Goal: Information Seeking & Learning: Learn about a topic

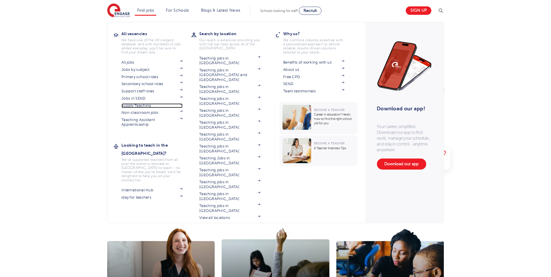
click at [143, 105] on link "Supply Teaching" at bounding box center [151, 105] width 61 height 5
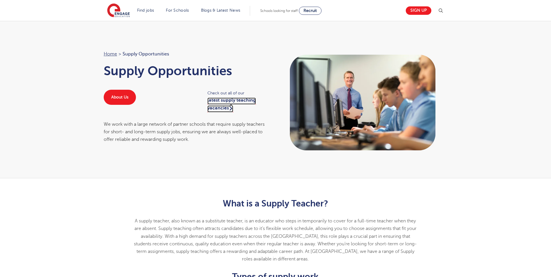
click at [231, 101] on link "latest supply teaching vacancies" at bounding box center [231, 105] width 49 height 15
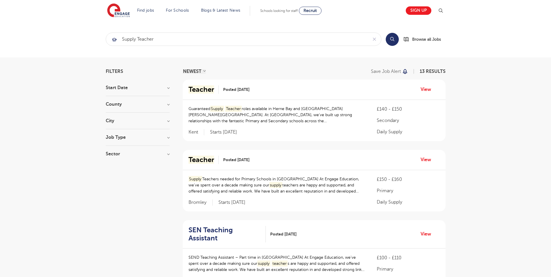
click at [168, 137] on h3 "Job Type" at bounding box center [138, 137] width 64 height 5
click at [145, 149] on span "13" at bounding box center [145, 149] width 8 height 5
click at [118, 149] on input "Daily Supply 13" at bounding box center [116, 149] width 4 height 4
checkbox input "false"
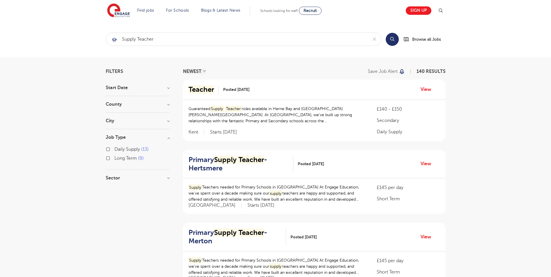
click at [114, 150] on label "Daily Supply 13" at bounding box center [131, 150] width 34 height 8
click at [114, 150] on input "Daily Supply 13" at bounding box center [116, 149] width 4 height 4
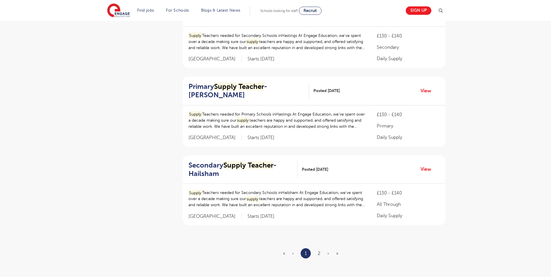
scroll to position [625, 0]
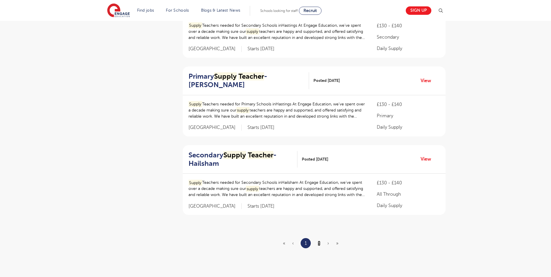
click at [319, 241] on link "2" at bounding box center [319, 243] width 3 height 5
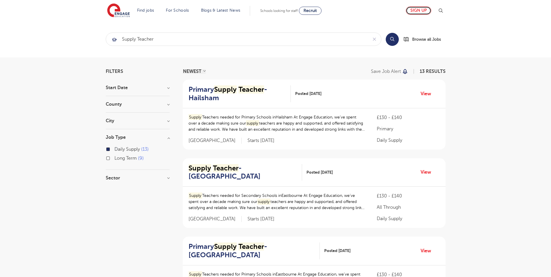
click at [422, 10] on link "Sign up" at bounding box center [419, 10] width 26 height 8
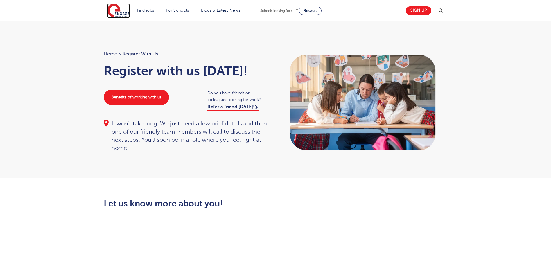
click at [123, 13] on img at bounding box center [118, 10] width 23 height 15
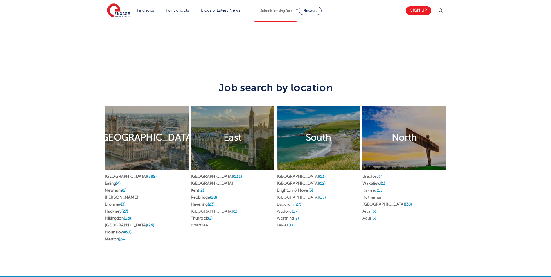
scroll to position [1085, 0]
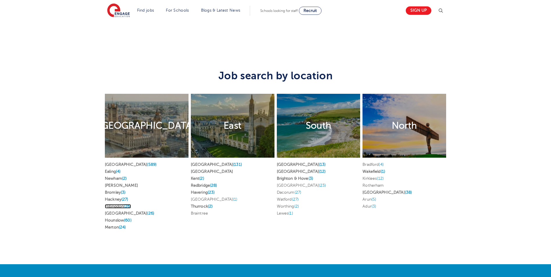
click at [128, 204] on span "(26)" at bounding box center [127, 206] width 7 height 4
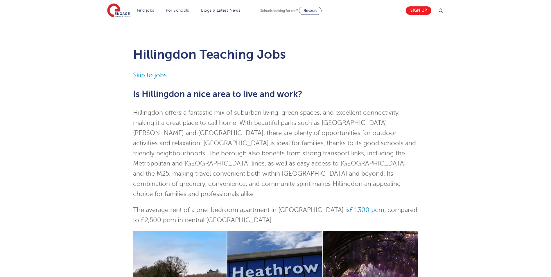
click at [442, 9] on img at bounding box center [440, 10] width 7 height 7
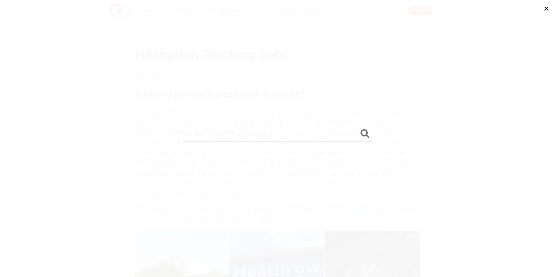
click at [241, 134] on input "search" at bounding box center [277, 132] width 189 height 19
type input "log in"
click at [358, 128] on button "submit" at bounding box center [365, 133] width 14 height 11
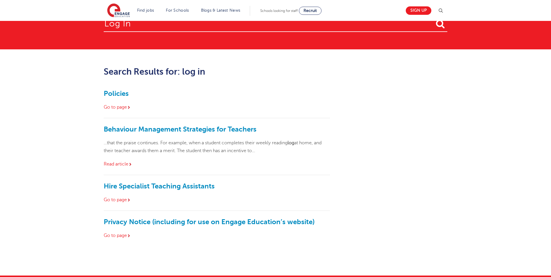
scroll to position [17, 0]
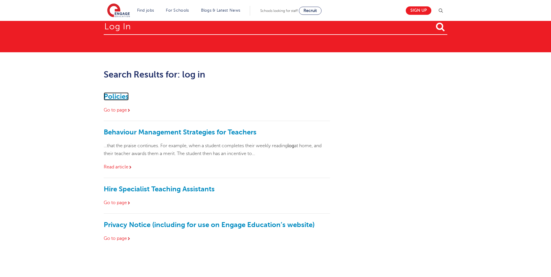
click at [119, 97] on link "Policies" at bounding box center [116, 96] width 25 height 8
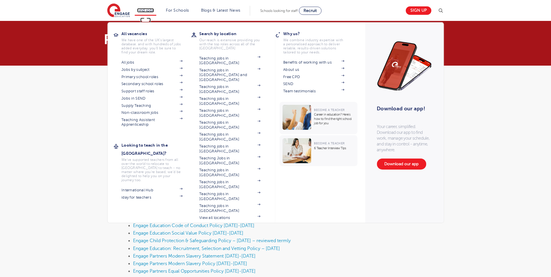
click at [148, 11] on link "Find jobs" at bounding box center [145, 10] width 17 height 4
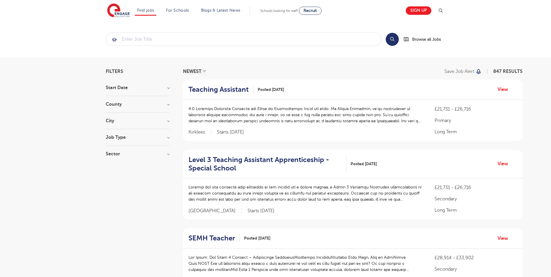
click at [120, 104] on h3 "County" at bounding box center [138, 104] width 64 height 5
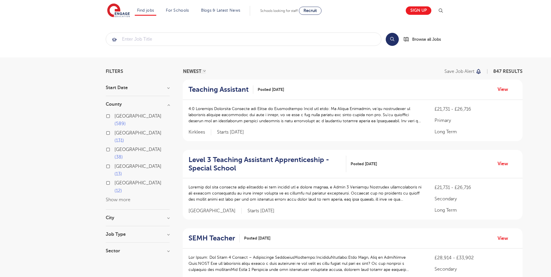
click at [114, 116] on label "London 589" at bounding box center [141, 119] width 55 height 15
click at [114, 116] on input "London 589" at bounding box center [116, 116] width 4 height 4
checkbox input "true"
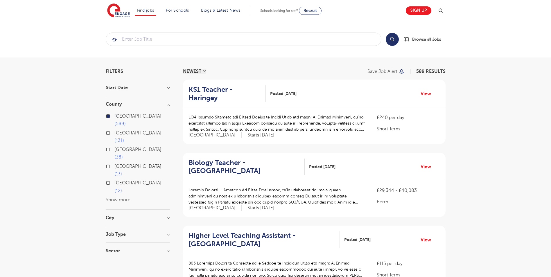
click at [112, 216] on h3 "City" at bounding box center [138, 218] width 64 height 5
click at [118, 273] on button "Show more" at bounding box center [118, 275] width 25 height 5
checkbox input "true"
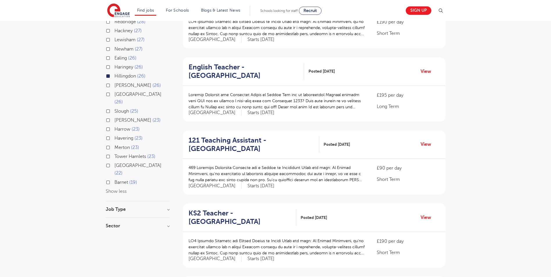
scroll to position [179, 0]
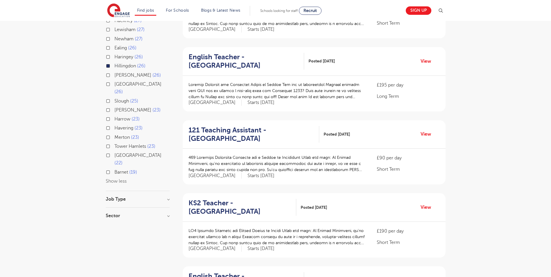
click at [116, 197] on h3 "Job Type" at bounding box center [138, 199] width 64 height 5
click at [169, 197] on h3 "Job Type" at bounding box center [138, 199] width 64 height 5
click at [116, 213] on h3 "Sector" at bounding box center [138, 215] width 64 height 5
click at [114, 224] on label "Short Term 17" at bounding box center [130, 228] width 32 height 8
click at [114, 225] on input "Short Term 17" at bounding box center [116, 227] width 4 height 4
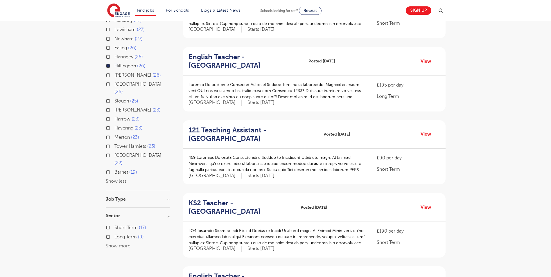
checkbox input "true"
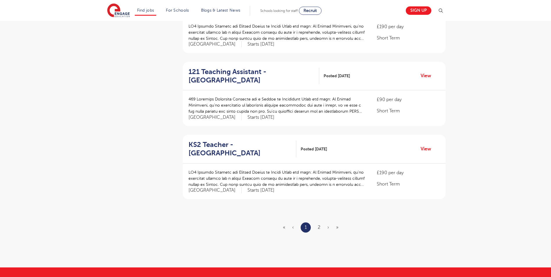
scroll to position [607, 0]
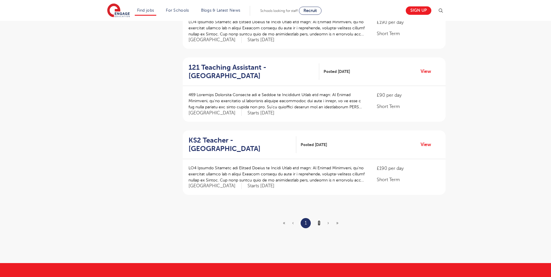
click at [319, 223] on link "2" at bounding box center [319, 222] width 3 height 5
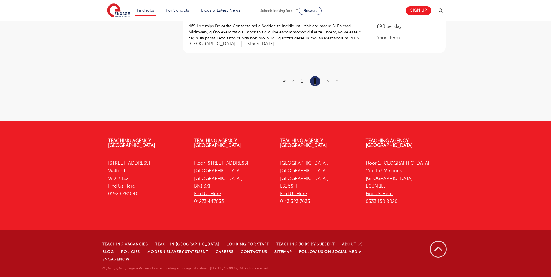
scroll to position [0, 0]
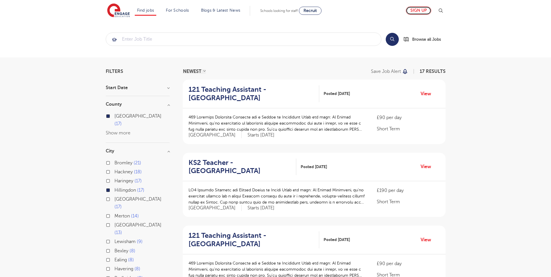
click at [420, 11] on link "Sign up" at bounding box center [419, 10] width 26 height 8
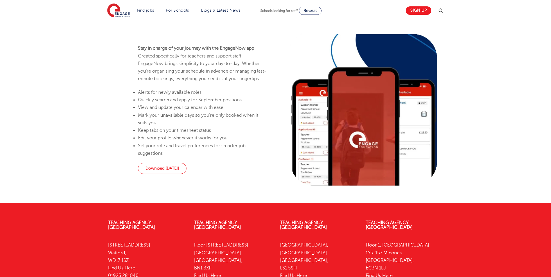
scroll to position [526, 0]
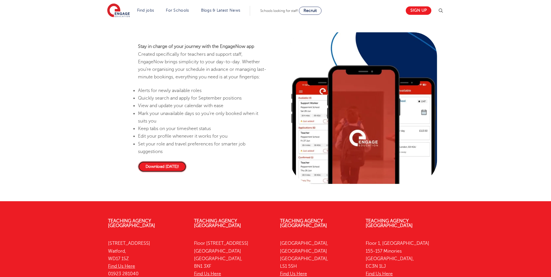
click at [155, 172] on link "Download today!" at bounding box center [162, 166] width 49 height 11
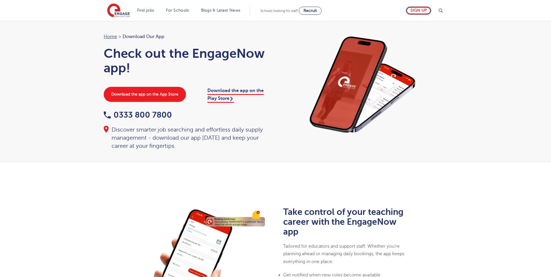
click at [421, 10] on link "Sign up" at bounding box center [419, 10] width 26 height 8
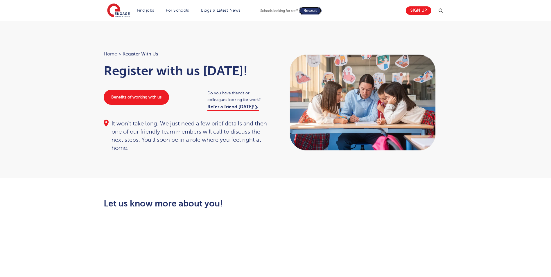
click at [317, 11] on span "Recruit" at bounding box center [310, 10] width 13 height 4
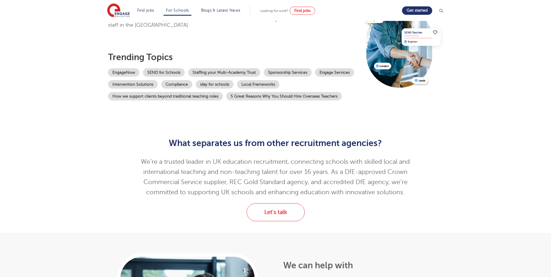
scroll to position [53, 0]
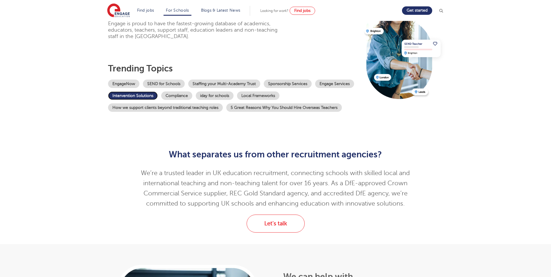
click at [125, 96] on link "Intervention Solutions" at bounding box center [133, 95] width 50 height 8
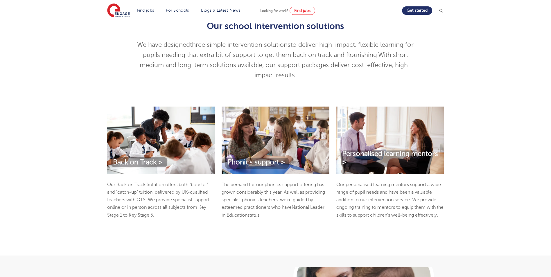
scroll to position [171, 0]
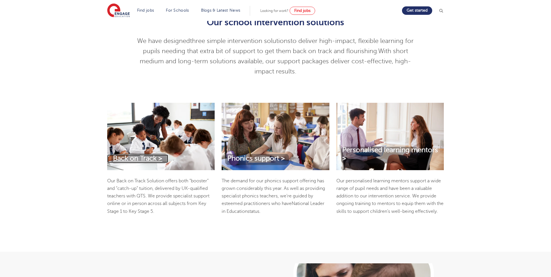
click at [137, 155] on span "Back on Track >" at bounding box center [137, 159] width 49 height 8
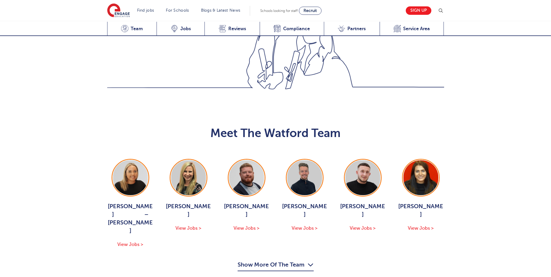
scroll to position [517, 0]
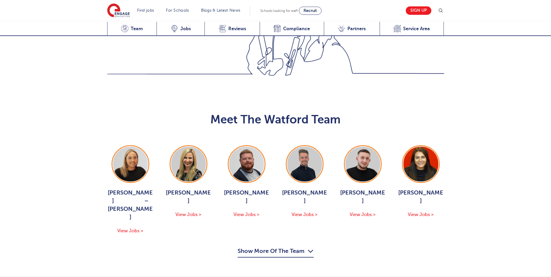
click at [283, 247] on button "Show More Of The Team" at bounding box center [276, 252] width 76 height 11
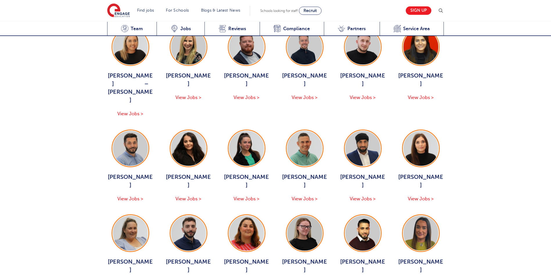
scroll to position [631, 0]
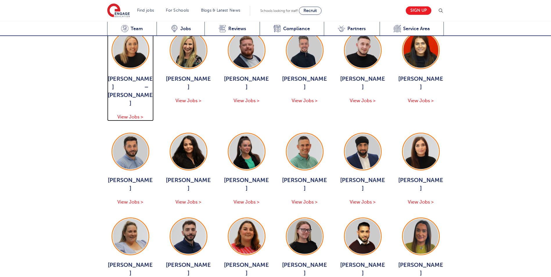
click at [130, 114] on span "View Jobs >" at bounding box center [130, 116] width 26 height 5
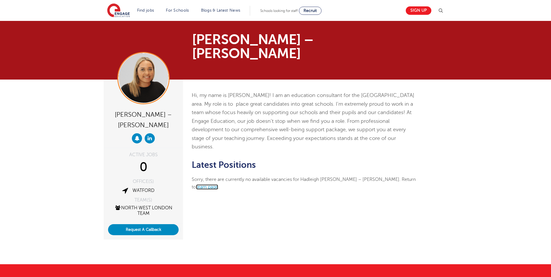
click at [218, 184] on link "team page" at bounding box center [207, 186] width 22 height 5
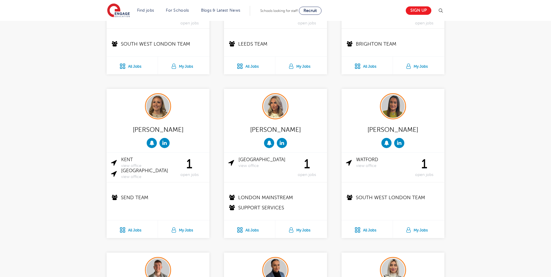
scroll to position [715, 0]
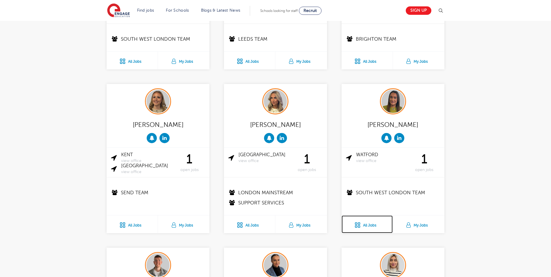
click at [363, 225] on link "All Jobs" at bounding box center [367, 225] width 51 height 18
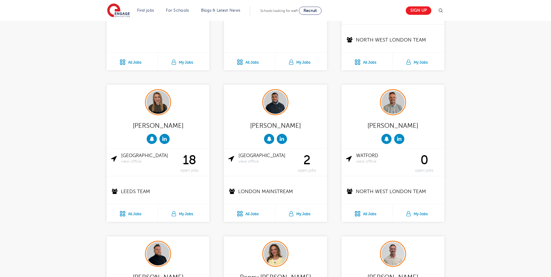
scroll to position [414, 0]
